Goal: Navigation & Orientation: Understand site structure

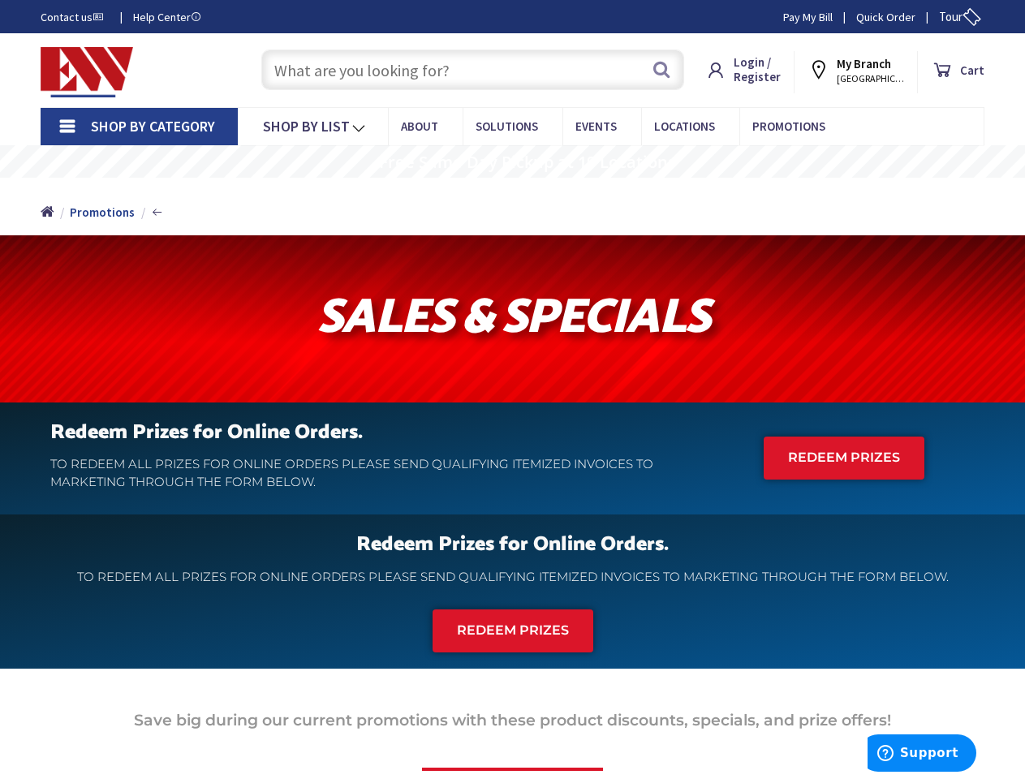
click at [512, 390] on div at bounding box center [512, 318] width 1025 height 167
click at [957, 16] on span "Tour" at bounding box center [959, 16] width 41 height 15
click at [971, 16] on icon at bounding box center [971, 16] width 25 height 25
click at [864, 70] on strong "My Branch" at bounding box center [864, 63] width 54 height 15
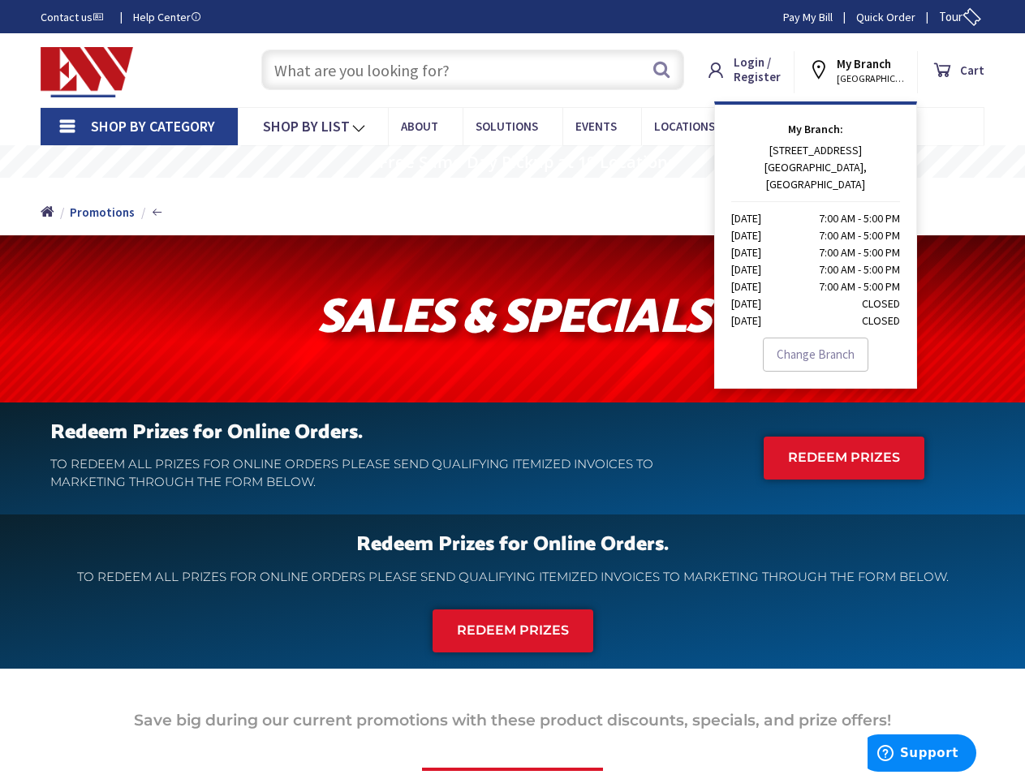
click at [139, 127] on span "Shop By Category" at bounding box center [153, 126] width 124 height 19
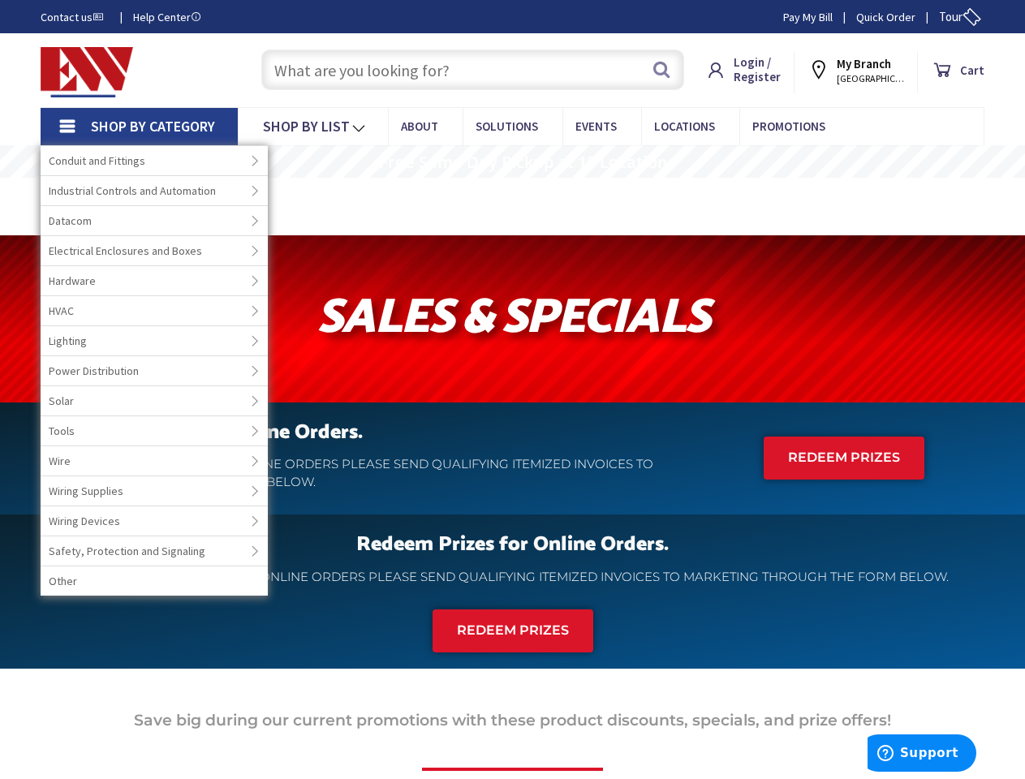
click at [139, 127] on span "Shop By Category" at bounding box center [153, 126] width 124 height 19
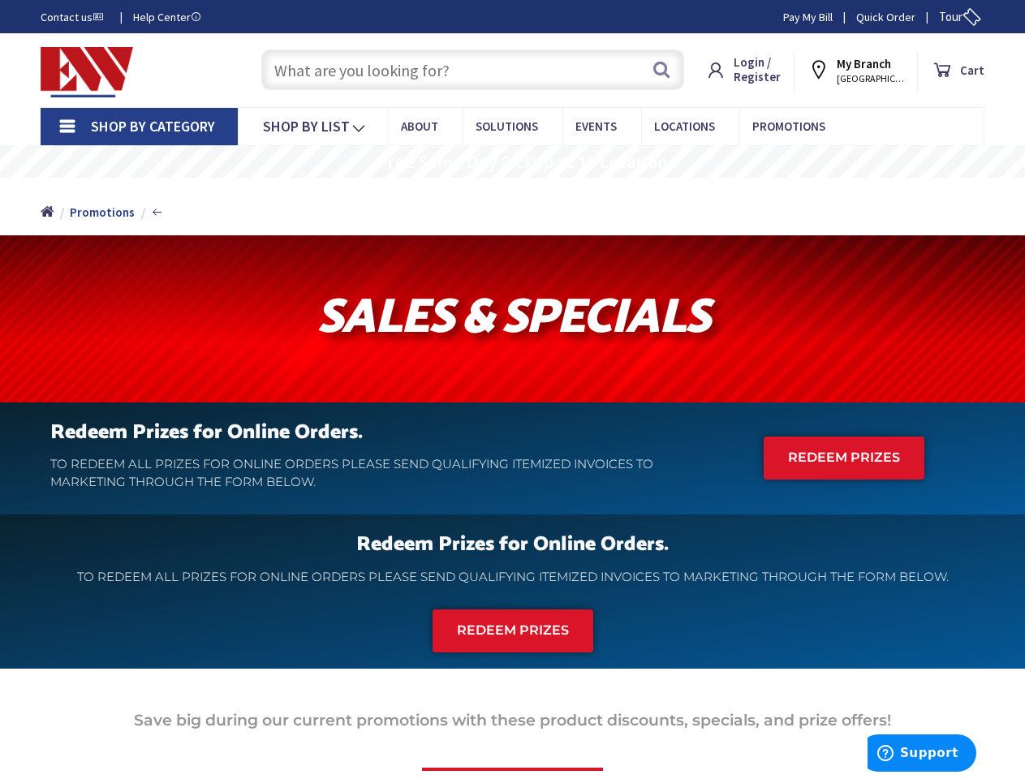
click at [512, 162] on rs-layer "Free Same Day Pickup at 19 Locations" at bounding box center [527, 162] width 297 height 18
